Goal: Task Accomplishment & Management: Complete application form

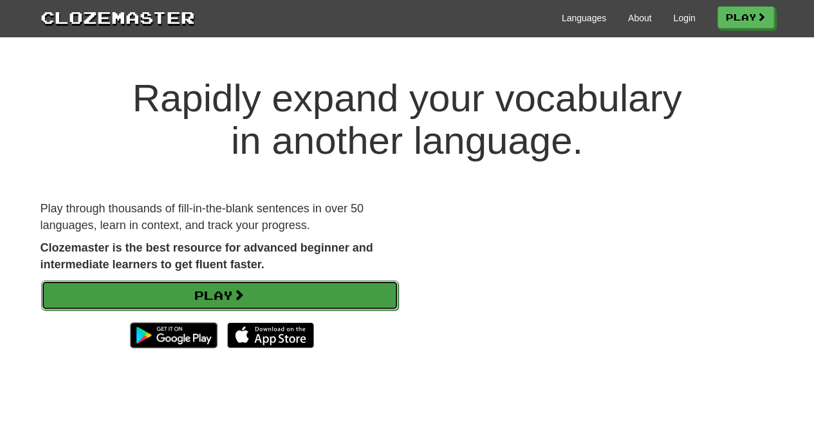
click at [77, 294] on link "Play" at bounding box center [219, 295] width 357 height 30
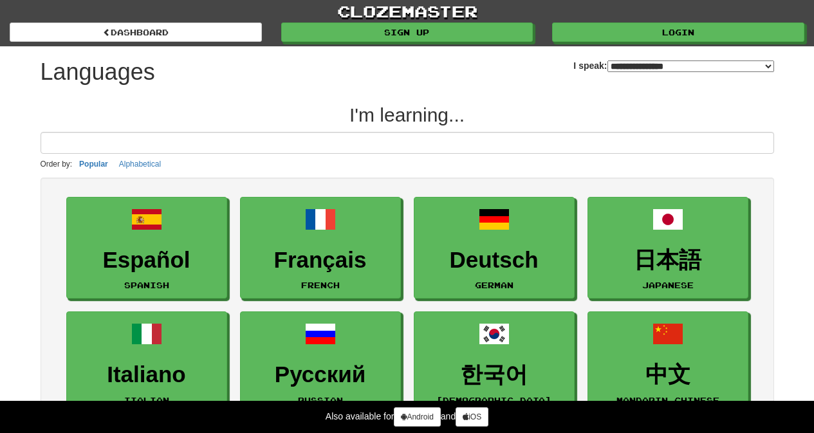
select select "*******"
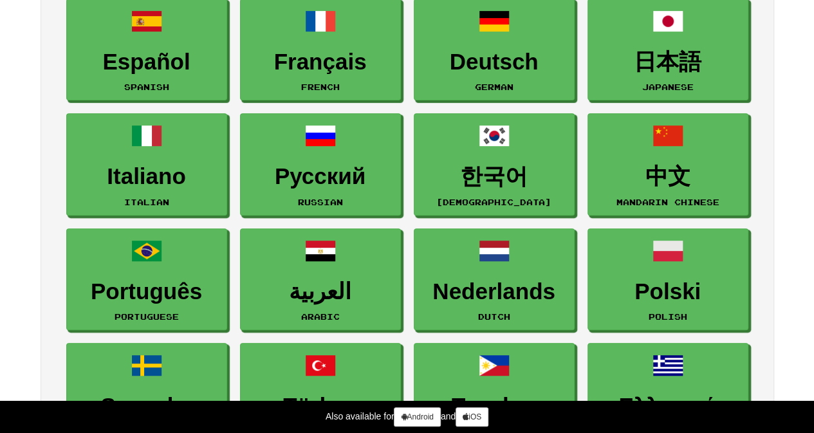
scroll to position [197, 0]
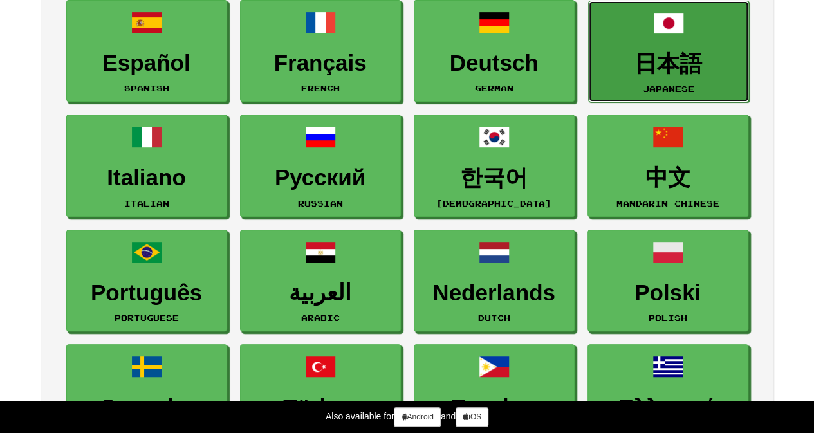
click at [690, 42] on link "日本語 Japanese" at bounding box center [668, 52] width 161 height 102
